Goal: Use online tool/utility: Utilize a website feature to perform a specific function

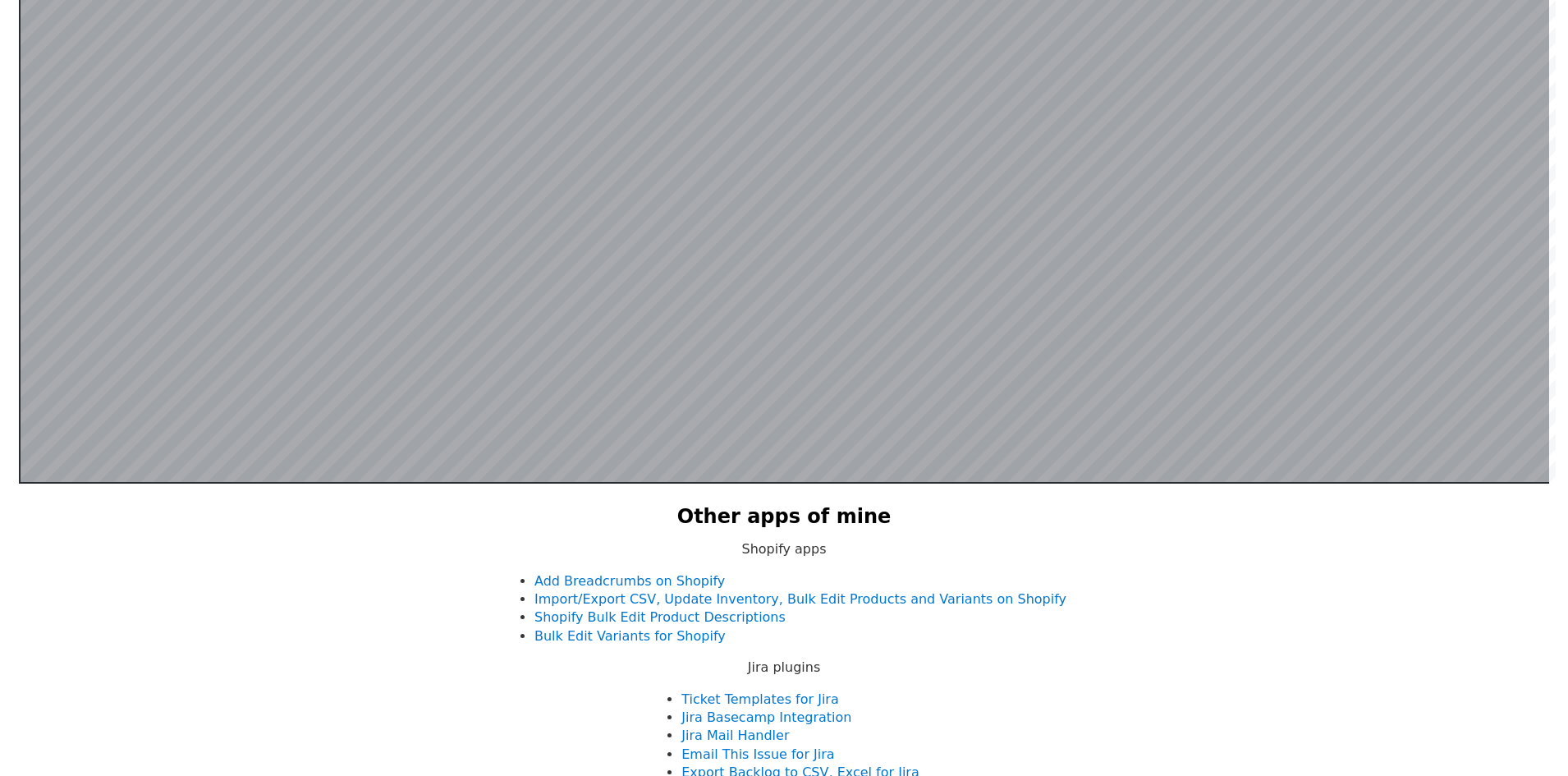
scroll to position [648, 0]
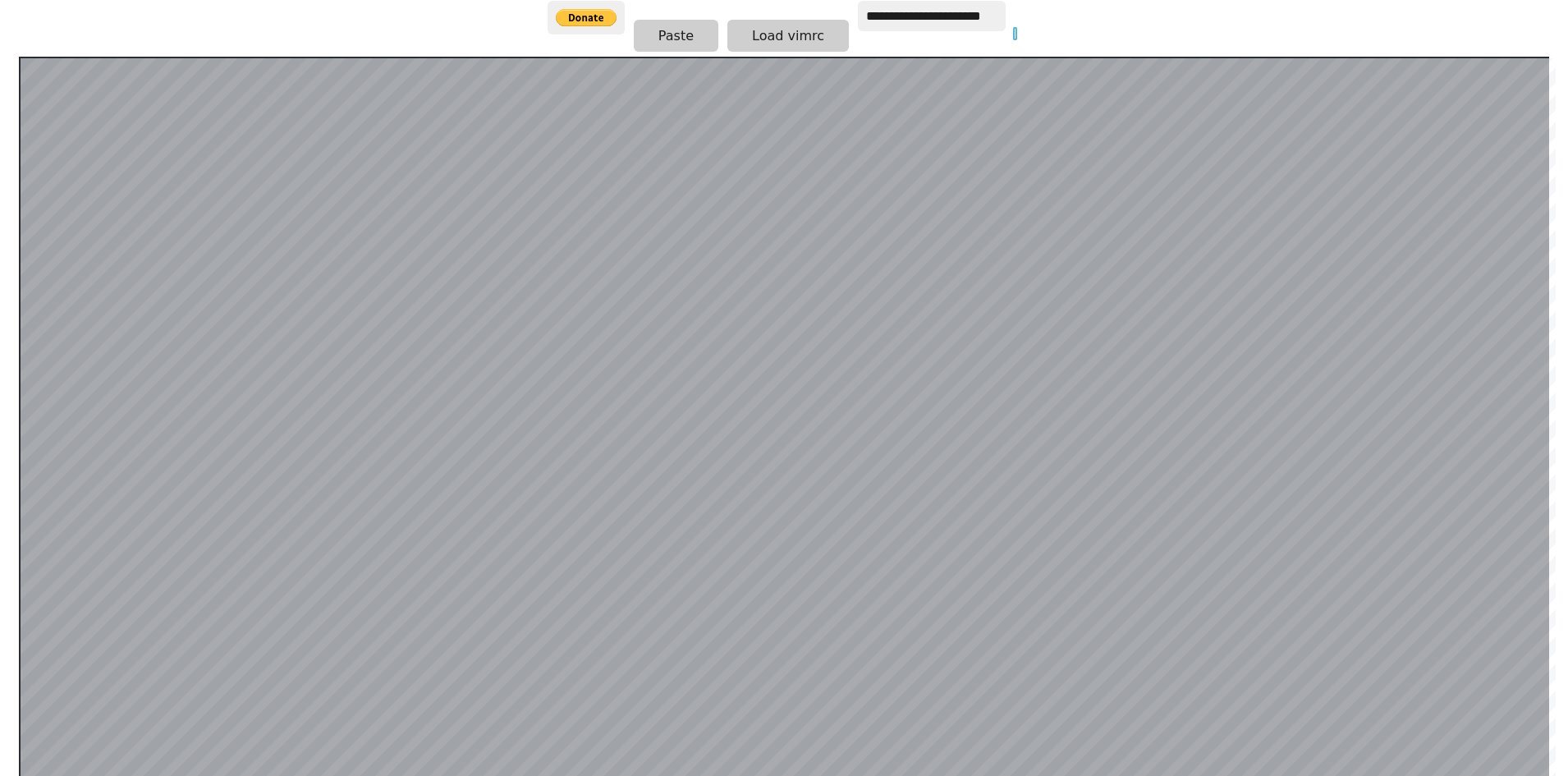
scroll to position [329, 0]
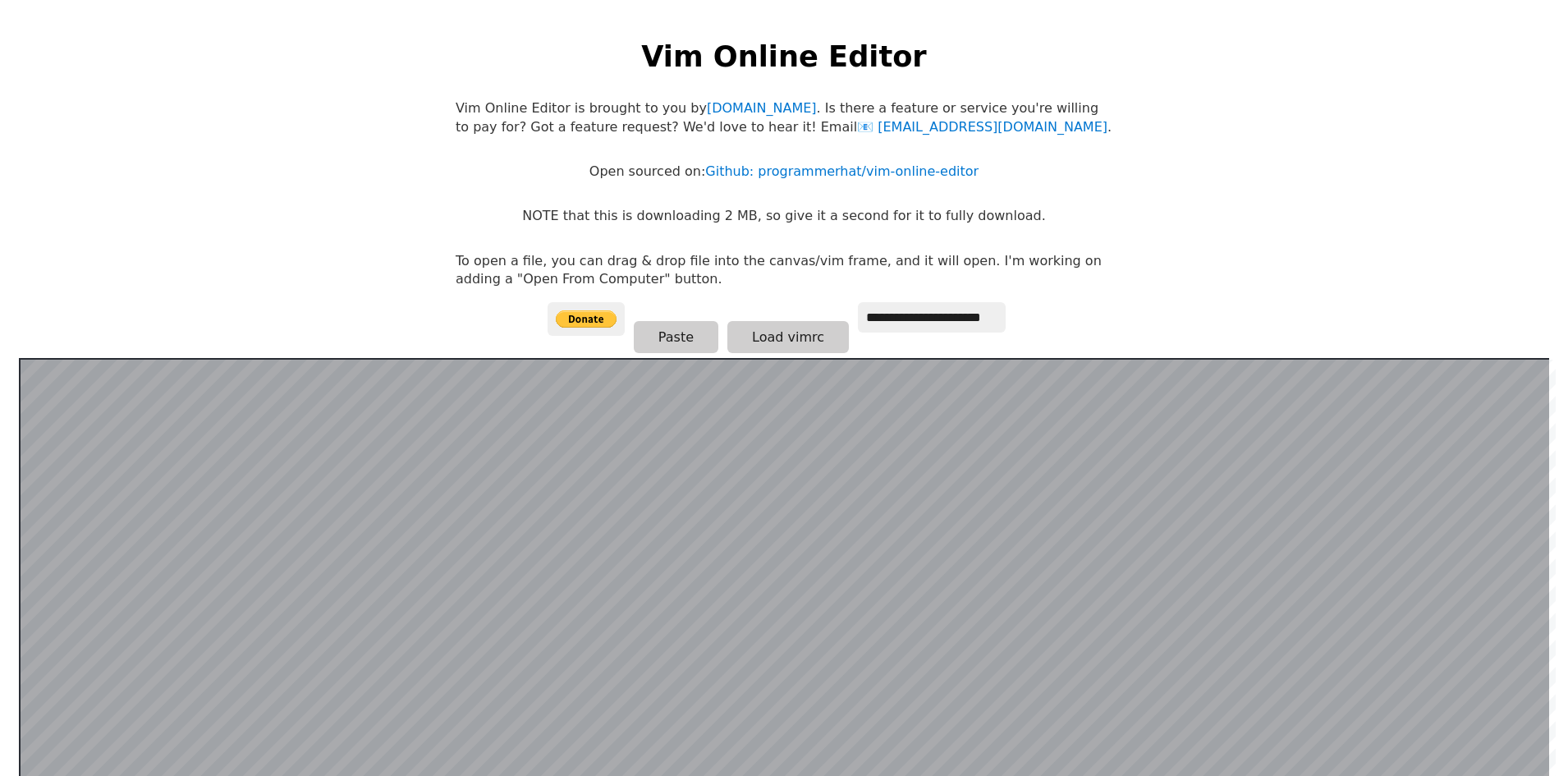
scroll to position [82, 0]
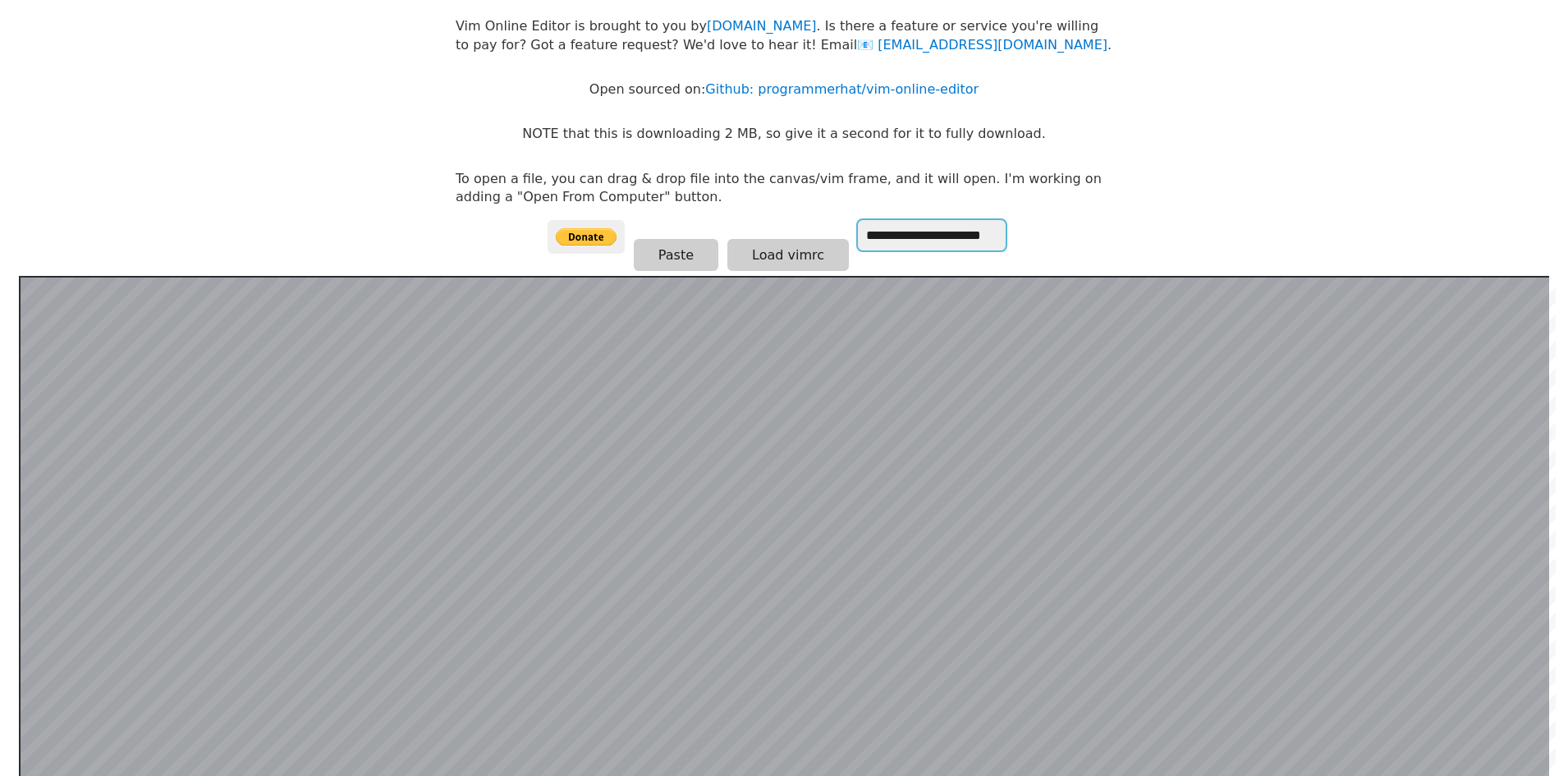
click at [992, 247] on input "**********" at bounding box center [932, 236] width 147 height 30
click at [1091, 206] on p "To open a file, you can drag & drop file into the canvas/vim frame, and it will…" at bounding box center [784, 188] width 657 height 37
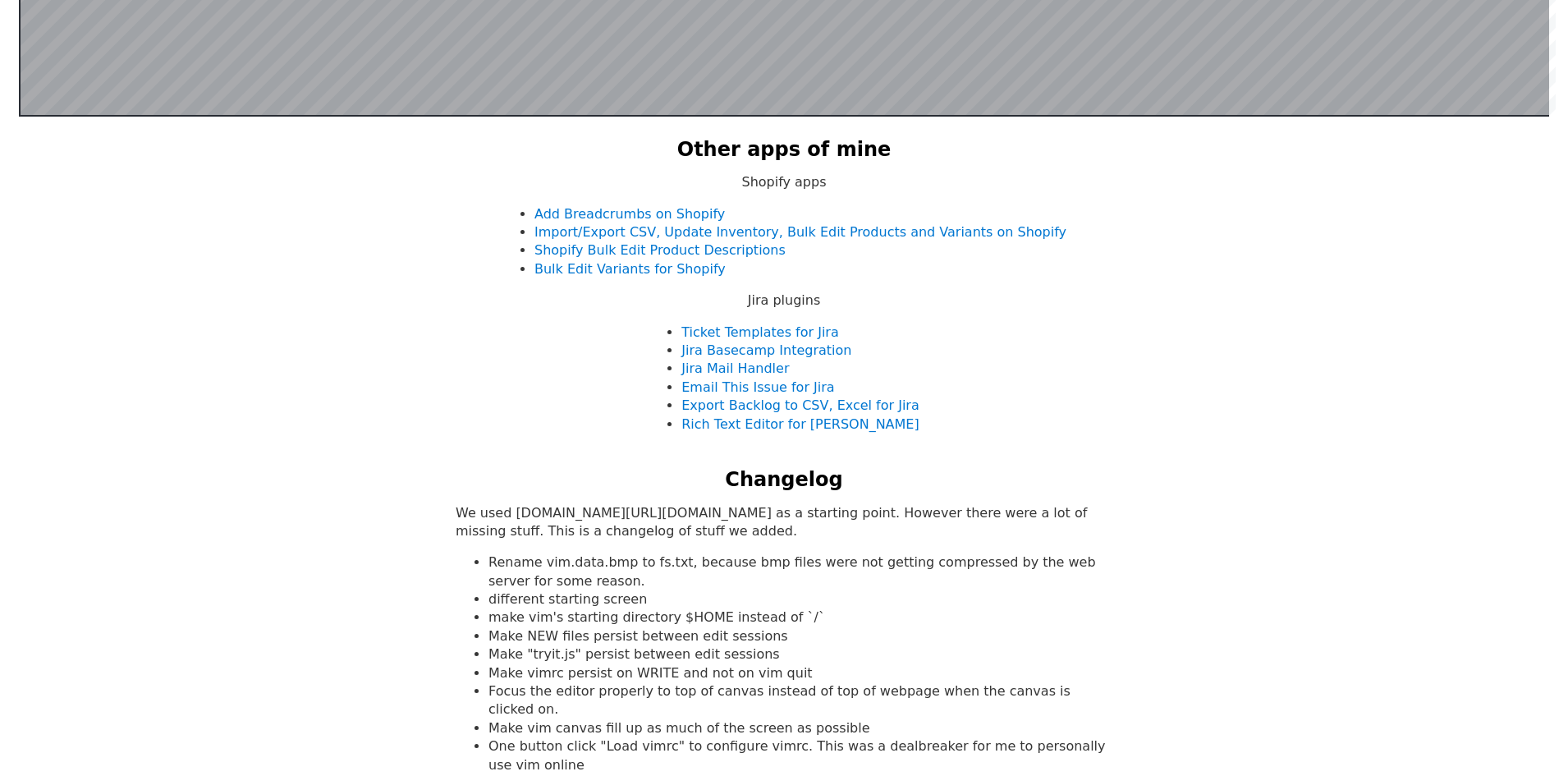
scroll to position [986, 0]
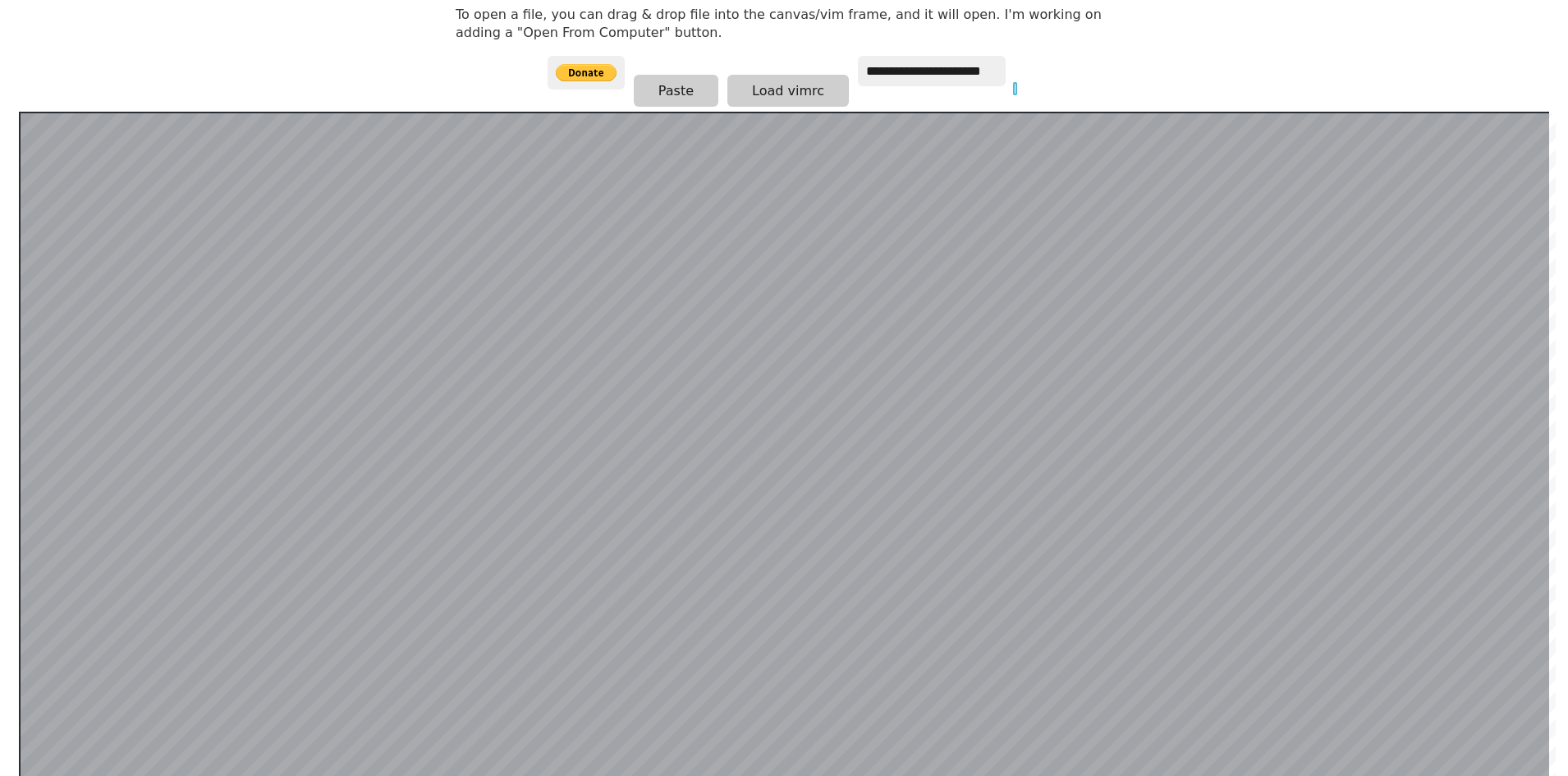
scroll to position [320, 0]
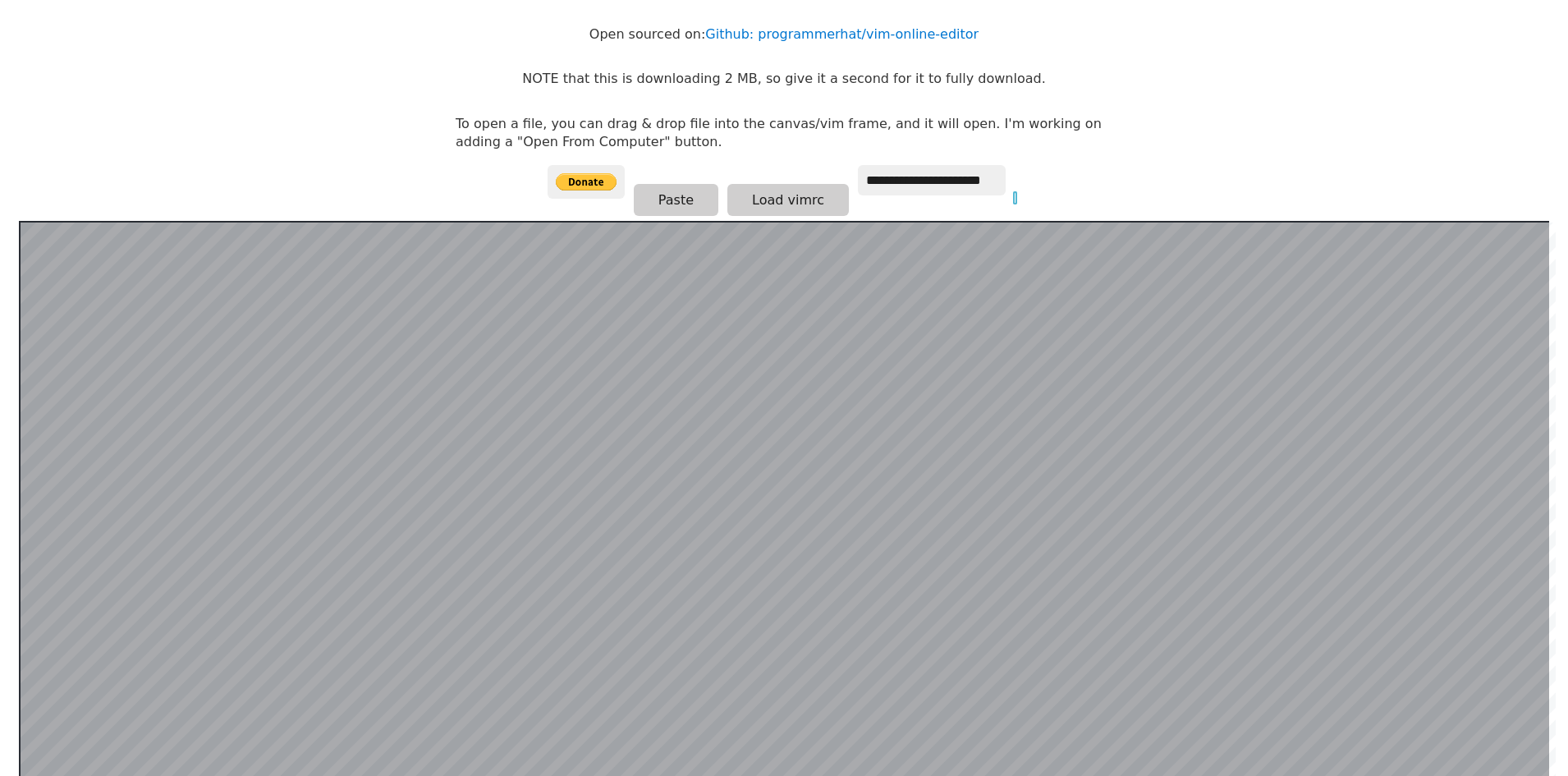
scroll to position [156, 0]
